Goal: Task Accomplishment & Management: Manage account settings

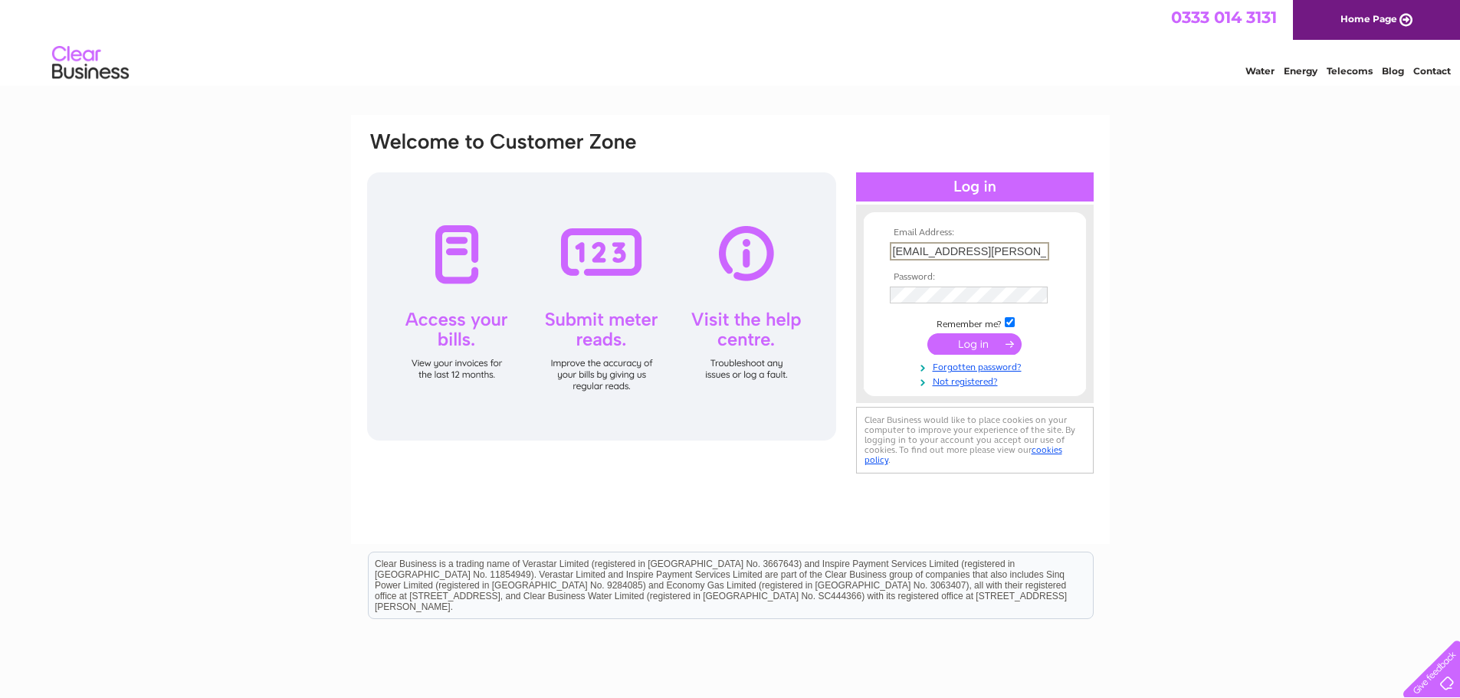
drag, startPoint x: 1046, startPoint y: 251, endPoint x: 849, endPoint y: 258, distance: 196.4
click at [849, 258] on div "Email Address: mateusz.grabiec@scottishseafarms.com Password: Forgotten passwor…" at bounding box center [731, 303] width 730 height 347
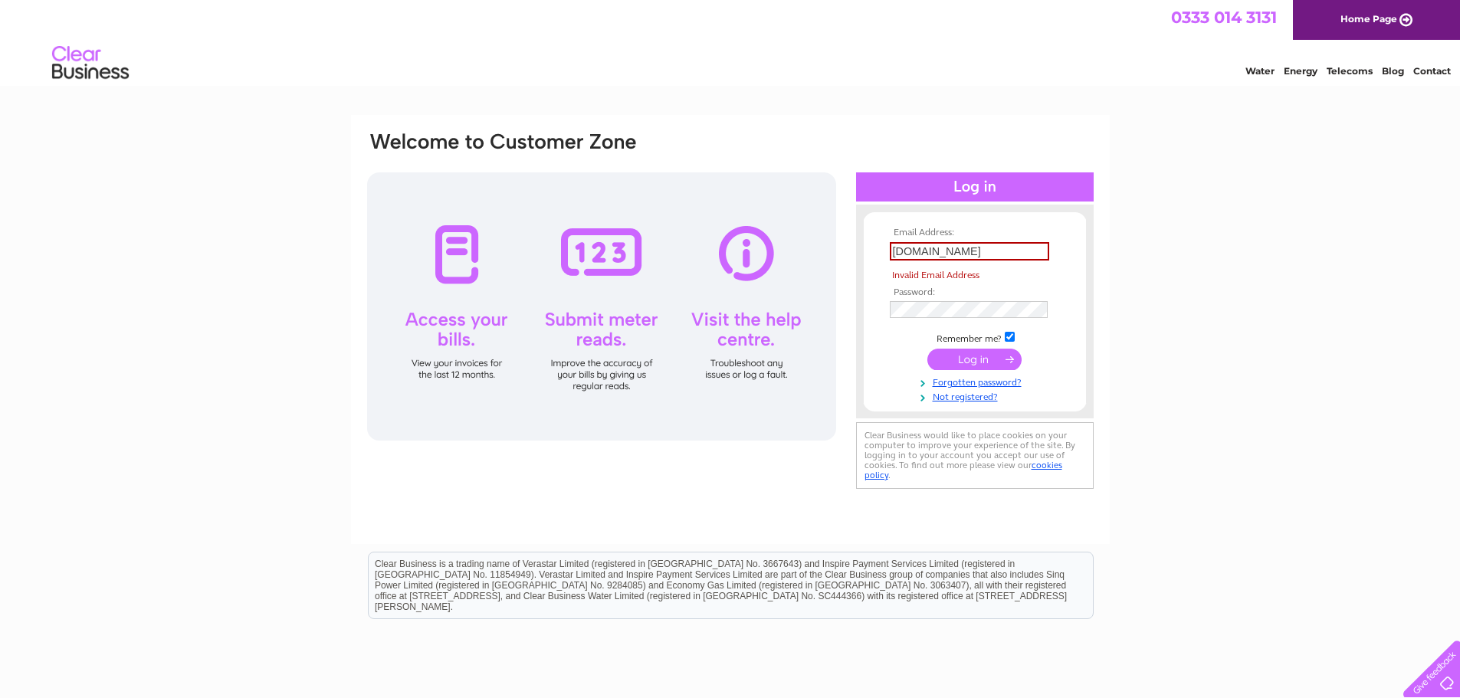
click at [967, 248] on input "arms.com" at bounding box center [969, 251] width 159 height 18
drag, startPoint x: 967, startPoint y: 253, endPoint x: 846, endPoint y: 248, distance: 121.2
click at [846, 248] on div "Email Address: arms.com Invalid Email Address Password:" at bounding box center [731, 311] width 730 height 363
paste input "pam.stewart@scottishseaf"
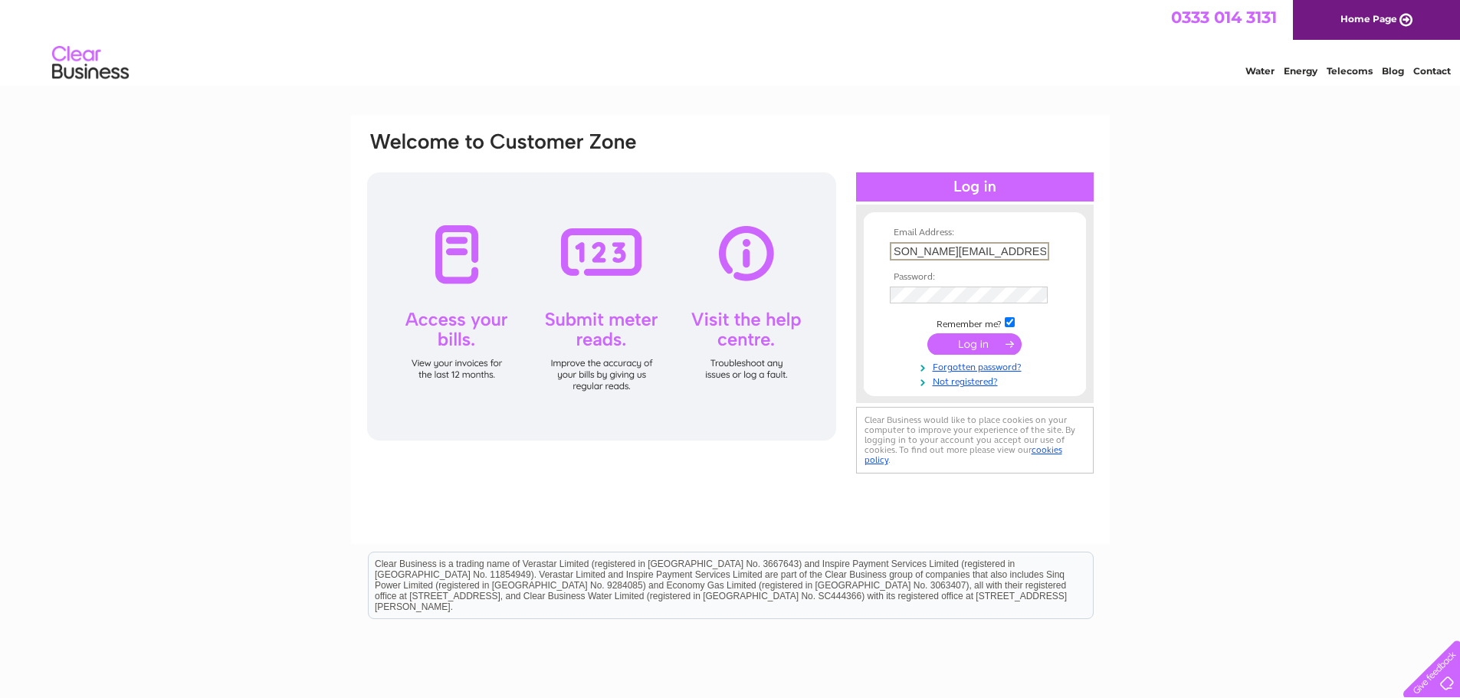
type input "pam.stewart@scottishseafarms.com"
click at [869, 300] on form "Email Address: pam.stewart@scottishseafarms.com Password: Forgotten password?" at bounding box center [975, 308] width 222 height 160
click at [941, 337] on input "submit" at bounding box center [975, 342] width 94 height 21
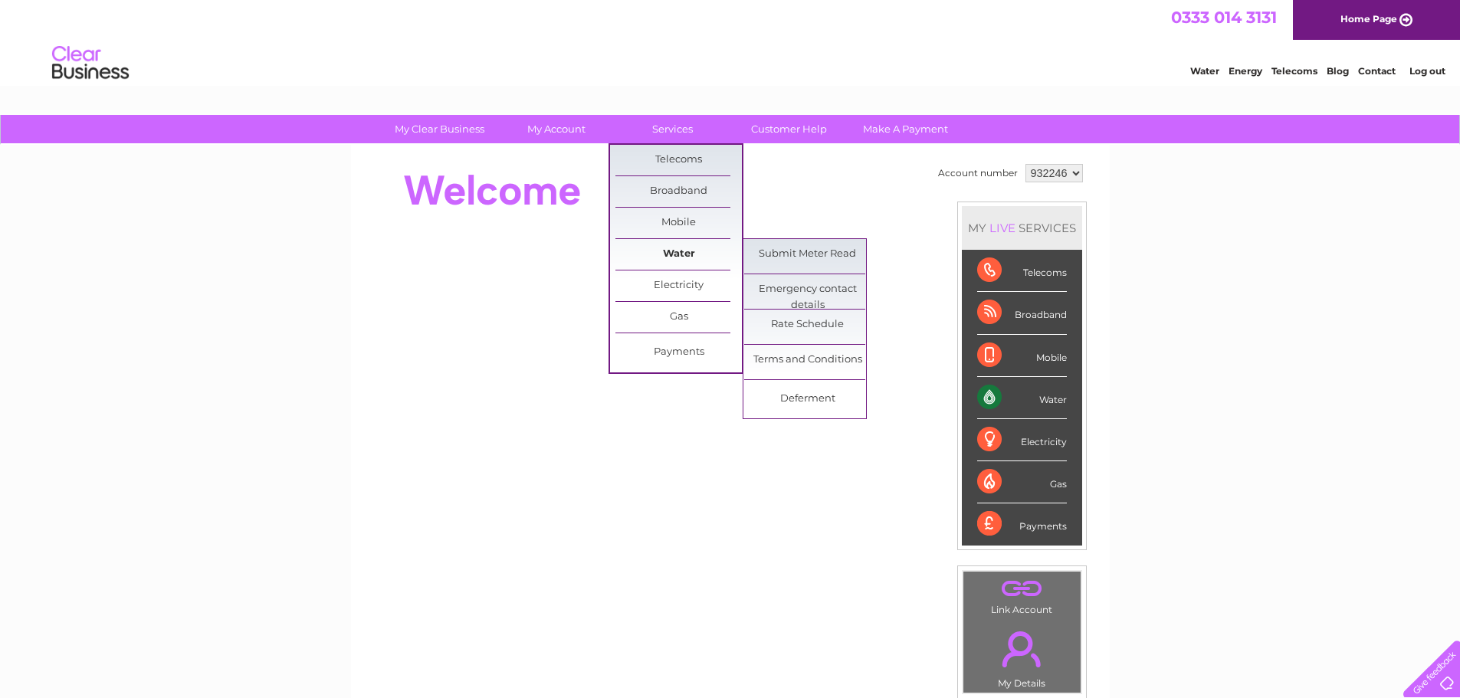
click at [686, 252] on link "Water" at bounding box center [679, 254] width 126 height 31
